Goal: Navigation & Orientation: Find specific page/section

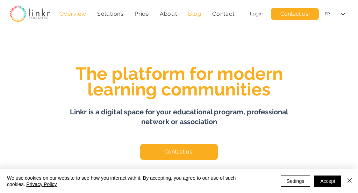
click at [195, 17] on link "Blog" at bounding box center [194, 14] width 21 height 14
click at [195, 14] on font "Blog" at bounding box center [194, 13] width 13 height 7
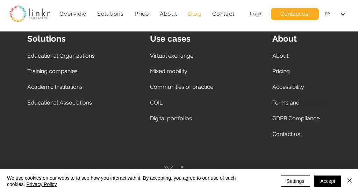
scroll to position [1292, 0]
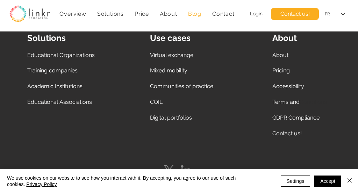
click at [285, 68] on font "Pricing" at bounding box center [280, 70] width 17 height 7
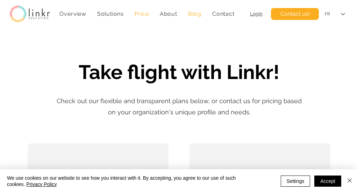
click at [194, 16] on font "Blog" at bounding box center [194, 13] width 13 height 7
click at [194, 14] on font "Blog" at bounding box center [194, 13] width 13 height 7
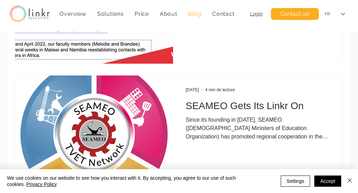
scroll to position [928, 0]
